Goal: Task Accomplishment & Management: Manage account settings

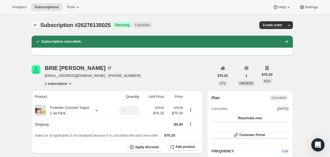
click at [34, 27] on icon "Subscriptions" at bounding box center [36, 25] width 6 height 6
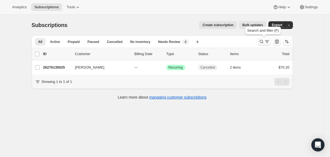
click at [261, 42] on icon "Search and filter results" at bounding box center [262, 42] width 6 height 6
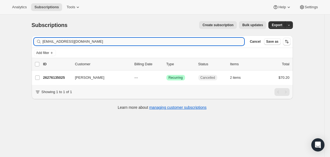
click at [189, 44] on input "[EMAIL_ADDRESS][DOMAIN_NAME]" at bounding box center [144, 42] width 202 height 8
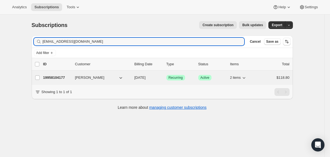
type input "[EMAIL_ADDRESS][DOMAIN_NAME]"
click at [130, 81] on div "19958104177 [PERSON_NAME] [DATE] Success Recurring Success Active 2 items $118.…" at bounding box center [166, 78] width 247 height 8
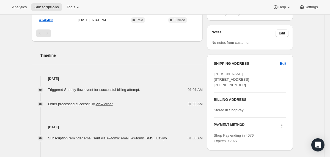
scroll to position [195, 0]
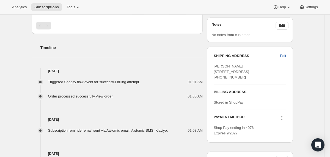
click at [284, 57] on span "Edit" at bounding box center [283, 56] width 6 height 6
select select "CA"
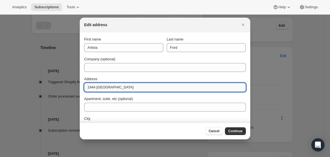
click at [127, 87] on input "1944 [GEOGRAPHIC_DATA]" at bounding box center [165, 87] width 162 height 9
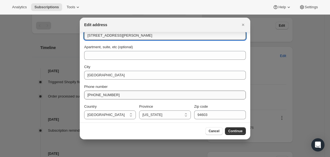
scroll to position [53, 0]
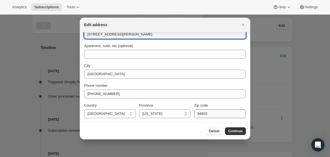
type input "1545 Jackson St"
click at [206, 112] on input "94603" at bounding box center [220, 113] width 52 height 9
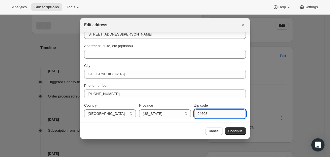
click at [206, 112] on input "94603" at bounding box center [220, 113] width 52 height 9
type input "94612"
click at [230, 129] on span "Continue" at bounding box center [236, 131] width 14 height 4
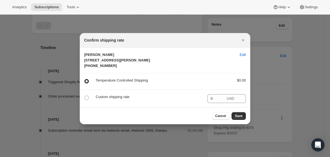
scroll to position [0, 0]
click at [238, 118] on span "Save" at bounding box center [239, 116] width 8 height 4
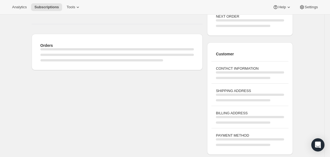
scroll to position [195, 0]
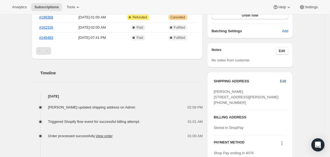
click at [285, 82] on span "Edit" at bounding box center [283, 81] width 6 height 6
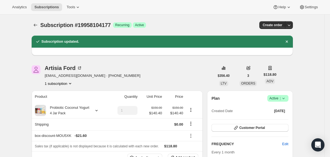
select select "CA"
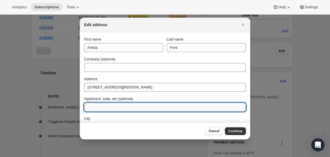
click at [97, 103] on input "Apartment, suite, etc (optional)" at bounding box center [165, 107] width 162 height 9
type input "#201"
click at [227, 132] on button "Continue" at bounding box center [235, 131] width 21 height 8
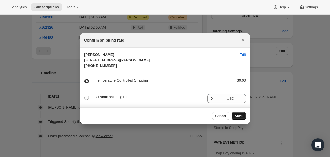
click at [238, 118] on span "Save" at bounding box center [239, 116] width 8 height 4
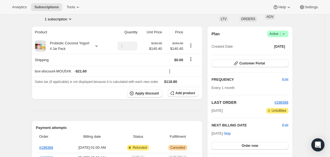
scroll to position [89, 0]
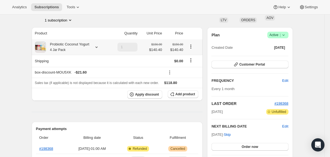
click at [84, 45] on div "Probiotic Coconut Yogurt 4 Jar Pack" at bounding box center [68, 47] width 44 height 11
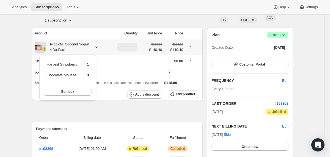
click at [84, 45] on div "Probiotic Coconut Yogurt 4 Jar Pack" at bounding box center [68, 47] width 44 height 11
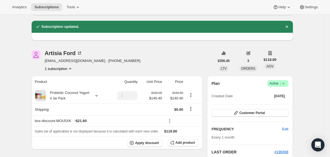
scroll to position [0, 0]
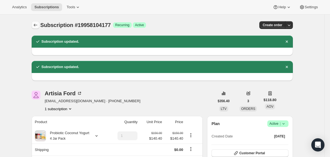
click at [35, 26] on icon "Subscriptions" at bounding box center [36, 25] width 6 height 6
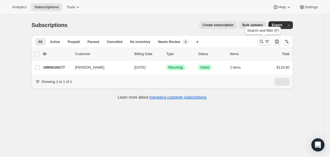
click at [259, 44] on button "Search and filter results" at bounding box center [264, 42] width 13 height 8
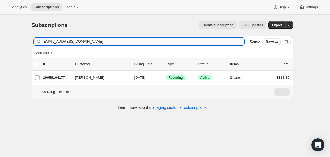
click at [227, 45] on input "artisiaford@gmail.com" at bounding box center [144, 42] width 202 height 8
type input "andreacarrera423@gmail.com"
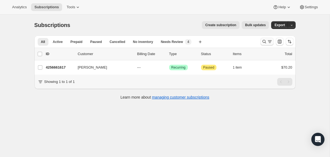
click at [262, 42] on icon "Search and filter results" at bounding box center [265, 42] width 6 height 6
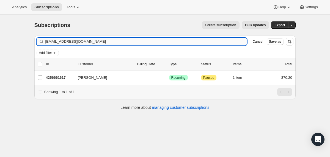
click at [218, 41] on input "andreacarrera423@gmail.com" at bounding box center [146, 42] width 202 height 8
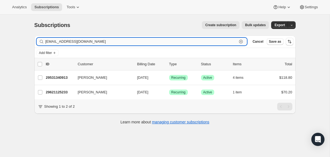
click at [114, 43] on input "kendallgrasela@gmail.com" at bounding box center [141, 42] width 192 height 8
paste input "gargankg@ao"
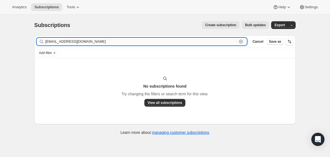
click at [91, 42] on input "gargankg@aol.com" at bounding box center [141, 42] width 192 height 8
paste input "mac"
click at [93, 43] on input "gargankg@mac.com" at bounding box center [141, 42] width 192 height 8
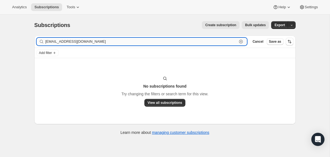
click at [93, 43] on input "gargankg@mac.com" at bounding box center [141, 42] width 192 height 8
click at [105, 44] on input "gargankg@mac.com" at bounding box center [141, 42] width 192 height 8
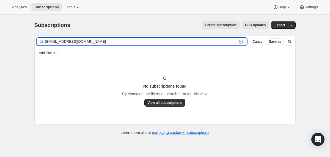
click at [97, 44] on input "gargankg@mac.com" at bounding box center [141, 42] width 192 height 8
paste input "aol"
click at [105, 43] on input "gargankg@aol.com" at bounding box center [141, 42] width 192 height 8
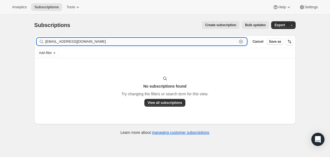
click at [105, 43] on input "gargankg@aol.com" at bounding box center [141, 42] width 192 height 8
paste input "Kellee Gargan"
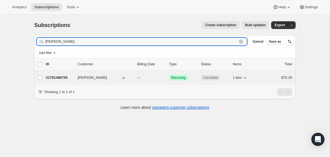
type input "Kellee Gargan"
click at [135, 78] on div "31781486705 Kellee Gargan --- Success Recurring Cancelled 1 item $70.20" at bounding box center [169, 78] width 247 height 8
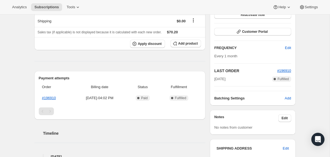
scroll to position [84, 0]
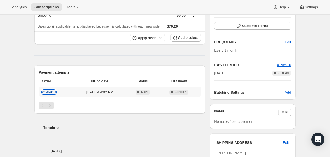
click at [54, 93] on link "#196910" at bounding box center [49, 92] width 14 height 4
click at [52, 93] on link "#196910" at bounding box center [49, 92] width 14 height 4
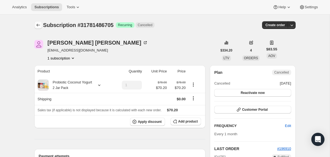
click at [39, 26] on icon "Subscriptions" at bounding box center [39, 25] width 6 height 6
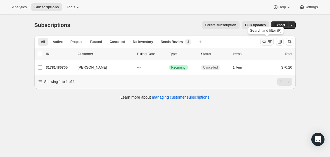
click at [263, 44] on icon "Search and filter results" at bounding box center [265, 42] width 6 height 6
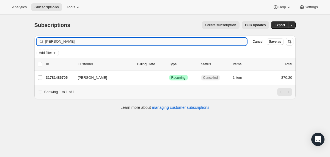
click at [185, 45] on input "Kellee Gargan" at bounding box center [146, 42] width 202 height 8
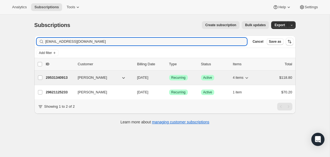
type input "kendallgrasela@gmail.com"
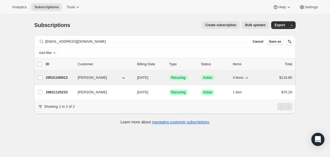
click at [136, 79] on div "29531340913 Kendall Grasela 11/16/2025 Success Recurring Success Active 4 items…" at bounding box center [169, 78] width 247 height 8
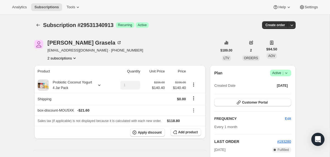
click at [285, 71] on icon at bounding box center [287, 73] width 6 height 6
click at [276, 95] on span "Cancel subscription" at bounding box center [278, 93] width 31 height 4
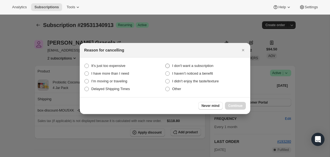
click at [213, 66] on span "I don't want a subscription" at bounding box center [192, 66] width 41 height 4
click at [166, 64] on subscription "I don't want a subscription" at bounding box center [165, 64] width 0 height 0
radio subscription "true"
click at [235, 105] on span "Continue" at bounding box center [236, 106] width 14 height 4
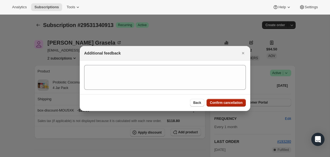
click at [233, 103] on span "Confirm cancellation" at bounding box center [226, 103] width 33 height 4
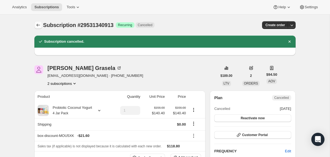
click at [40, 26] on icon "Subscriptions" at bounding box center [39, 25] width 6 height 6
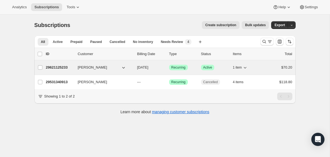
click at [138, 67] on span "11/19/2025" at bounding box center [142, 67] width 11 height 4
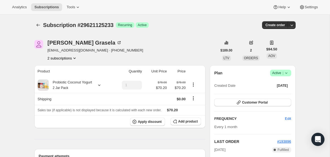
click at [288, 72] on icon at bounding box center [287, 73] width 6 height 6
click at [279, 93] on span "Cancel subscription" at bounding box center [278, 93] width 31 height 4
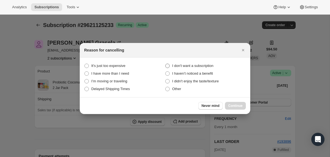
click at [214, 65] on span "I don't want a subscription" at bounding box center [192, 66] width 41 height 4
click at [166, 64] on subscription "I don't want a subscription" at bounding box center [165, 64] width 0 height 0
radio subscription "true"
click at [229, 106] on span "Continue" at bounding box center [236, 106] width 14 height 4
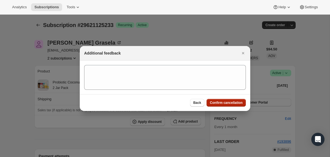
click at [228, 102] on span "Confirm cancellation" at bounding box center [226, 103] width 33 height 4
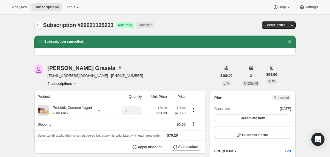
click at [36, 25] on icon "Subscriptions" at bounding box center [39, 25] width 6 height 6
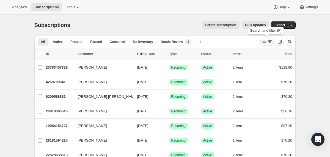
click at [264, 42] on icon "Search and filter results" at bounding box center [265, 42] width 6 height 6
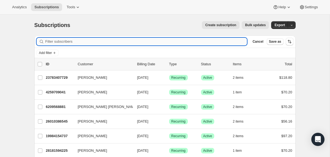
click at [104, 40] on input "Filter subscribers" at bounding box center [146, 42] width 202 height 8
paste input "anne.kerner@gmail.com"
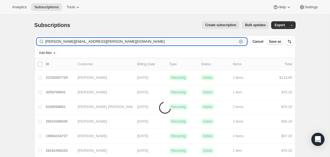
type input "anne.kerner@gmail.com"
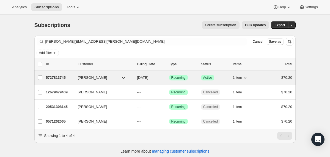
click at [137, 76] on div "5727813745 Anne Kerner 11/12/2025 Success Recurring Success Active 1 item $70.20" at bounding box center [169, 78] width 247 height 8
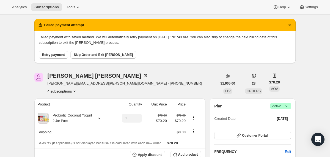
scroll to position [16, 0]
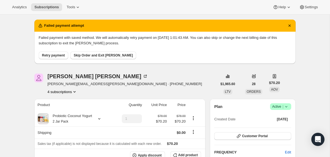
click at [50, 53] on button "Retry payment" at bounding box center [53, 55] width 29 height 8
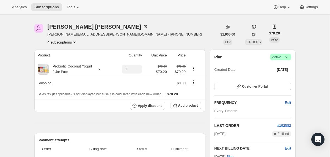
scroll to position [0, 0]
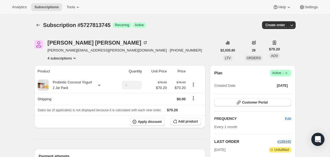
click at [38, 21] on div "Subscription #5727813745. This page is ready Subscription #5727813745 Success R…" at bounding box center [165, 25] width 262 height 21
click at [38, 23] on icon "Subscriptions" at bounding box center [39, 25] width 6 height 6
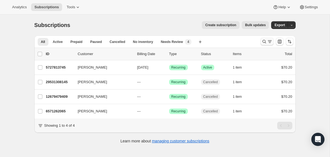
click at [264, 40] on icon "Search and filter results" at bounding box center [265, 42] width 6 height 6
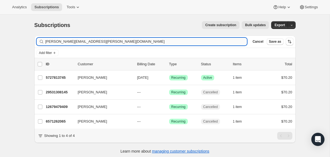
click at [157, 42] on input "anne.kerner@gmail.com" at bounding box center [146, 42] width 202 height 8
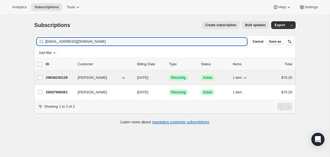
type input "asobolewski@salehtech.com"
click at [134, 77] on div "29638230129 Alma Jones 10/20/2025 Success Recurring Success Active 1 item $70.20" at bounding box center [169, 78] width 247 height 8
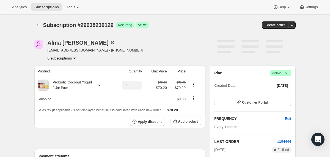
click at [287, 74] on icon at bounding box center [287, 73] width 6 height 6
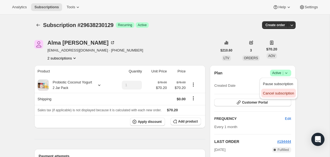
click at [280, 92] on span "Cancel subscription" at bounding box center [278, 93] width 31 height 4
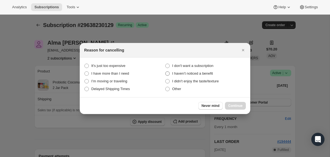
click at [214, 67] on span "I don't want a subscription" at bounding box center [192, 66] width 41 height 4
click at [166, 64] on subscription "I don't want a subscription" at bounding box center [165, 64] width 0 height 0
radio subscription "true"
click at [230, 107] on span "Continue" at bounding box center [236, 106] width 14 height 4
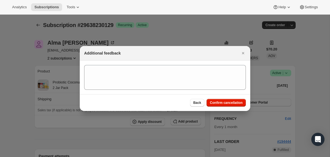
click at [230, 107] on div "Back Confirm cancellation" at bounding box center [165, 102] width 171 height 17
click at [237, 103] on span "Confirm cancellation" at bounding box center [226, 103] width 33 height 4
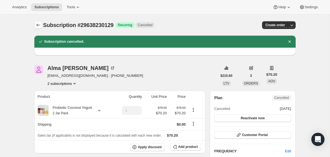
click at [38, 26] on icon "Subscriptions" at bounding box center [39, 25] width 6 height 6
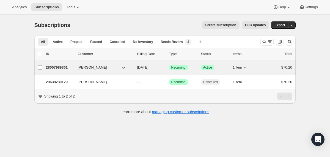
click at [132, 66] on div "Alma Jones" at bounding box center [105, 68] width 55 height 6
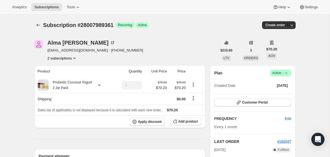
click at [286, 72] on icon at bounding box center [287, 73] width 6 height 6
click at [283, 89] on button "Cancel subscription" at bounding box center [279, 93] width 34 height 9
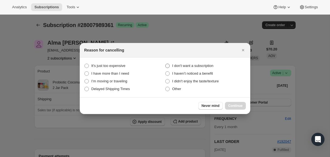
click at [210, 65] on span "I don't want a subscription" at bounding box center [192, 66] width 41 height 4
click at [166, 64] on subscription "I don't want a subscription" at bounding box center [165, 64] width 0 height 0
radio subscription "true"
click at [230, 105] on span "Continue" at bounding box center [236, 106] width 14 height 4
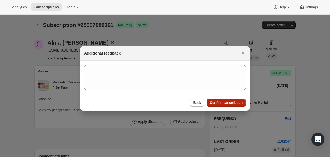
click at [230, 105] on button "Confirm cancellation" at bounding box center [226, 103] width 39 height 8
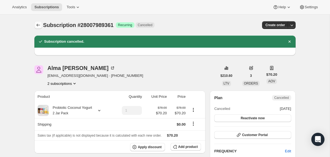
click at [40, 24] on icon "Subscriptions" at bounding box center [39, 25] width 6 height 6
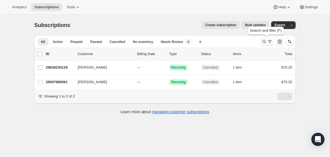
click at [263, 42] on icon "Search and filter results" at bounding box center [265, 42] width 4 height 4
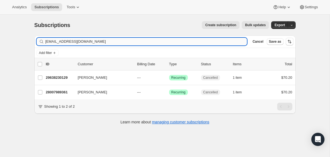
click at [199, 44] on input "asobolewski@salehtech.com" at bounding box center [146, 42] width 202 height 8
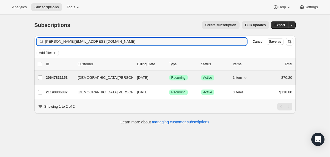
type input "[PERSON_NAME][EMAIL_ADDRESS][DOMAIN_NAME]"
click at [136, 78] on div "29647831153 Christen Worth 10/20/2025 Success Recurring Success Active 1 item $…" at bounding box center [169, 78] width 247 height 8
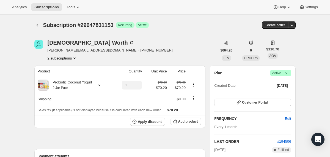
click at [287, 74] on icon at bounding box center [287, 73] width 6 height 6
click at [278, 92] on span "Cancel subscription" at bounding box center [278, 93] width 31 height 4
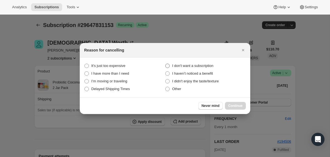
click at [203, 65] on span "I don't want a subscription" at bounding box center [192, 66] width 41 height 4
click at [166, 64] on subscription "I don't want a subscription" at bounding box center [165, 64] width 0 height 0
radio subscription "true"
click at [231, 106] on span "Continue" at bounding box center [236, 106] width 14 height 4
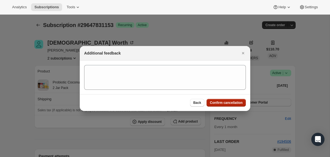
click at [230, 104] on span "Confirm cancellation" at bounding box center [226, 103] width 33 height 4
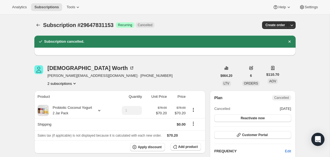
click at [36, 26] on icon "Subscriptions" at bounding box center [39, 25] width 6 height 6
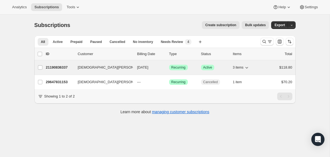
click at [132, 68] on div "[DEMOGRAPHIC_DATA][PERSON_NAME]" at bounding box center [105, 68] width 55 height 6
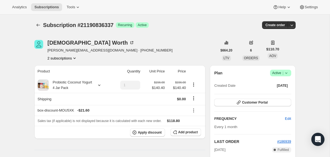
click at [288, 72] on icon at bounding box center [287, 73] width 6 height 6
click at [283, 93] on span "Cancel subscription" at bounding box center [278, 93] width 31 height 4
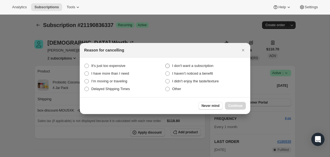
click at [202, 66] on span "I don't want a subscription" at bounding box center [192, 66] width 41 height 4
click at [166, 64] on subscription "I don't want a subscription" at bounding box center [165, 64] width 0 height 0
radio subscription "true"
click at [227, 107] on button "Continue" at bounding box center [235, 106] width 21 height 8
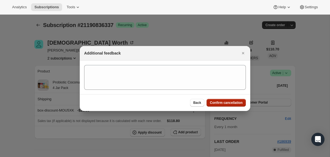
click at [227, 105] on span "Confirm cancellation" at bounding box center [226, 103] width 33 height 4
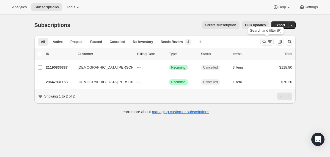
click at [261, 41] on button "Search and filter results" at bounding box center [267, 42] width 13 height 8
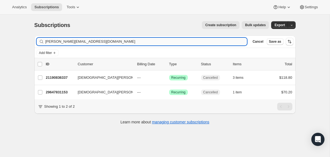
click at [222, 38] on input "[PERSON_NAME][EMAIL_ADDRESS][DOMAIN_NAME]" at bounding box center [146, 42] width 202 height 8
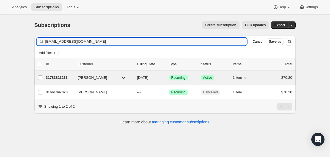
type input "[EMAIL_ADDRESS][DOMAIN_NAME]"
click at [136, 79] on div "31783813233 [PERSON_NAME] [DATE] Success Recurring Success Active 1 item $70.20" at bounding box center [169, 78] width 247 height 8
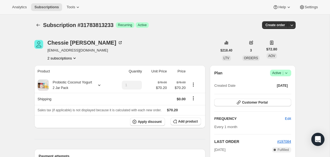
click at [288, 71] on icon at bounding box center [287, 73] width 6 height 6
click at [282, 92] on span "Cancel subscription" at bounding box center [278, 93] width 31 height 4
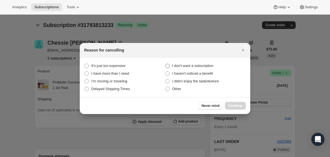
click at [209, 64] on span "I don't want a subscription" at bounding box center [192, 66] width 41 height 4
click at [166, 64] on subscription "I don't want a subscription" at bounding box center [165, 64] width 0 height 0
radio subscription "true"
click at [234, 107] on span "Continue" at bounding box center [236, 106] width 14 height 4
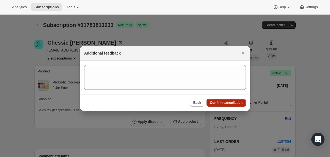
click at [233, 105] on button "Confirm cancellation" at bounding box center [226, 103] width 39 height 8
